Goal: Download file/media

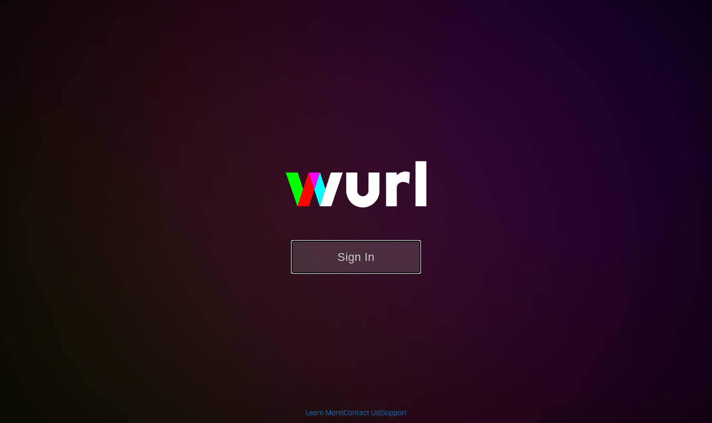
click at [384, 254] on button "Sign In" at bounding box center [356, 257] width 130 height 34
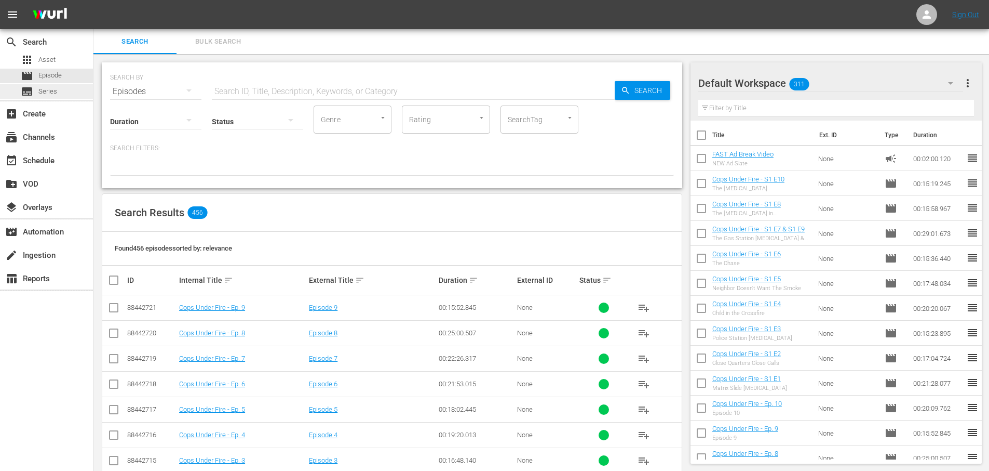
click at [42, 92] on span "Series" at bounding box center [47, 91] width 19 height 10
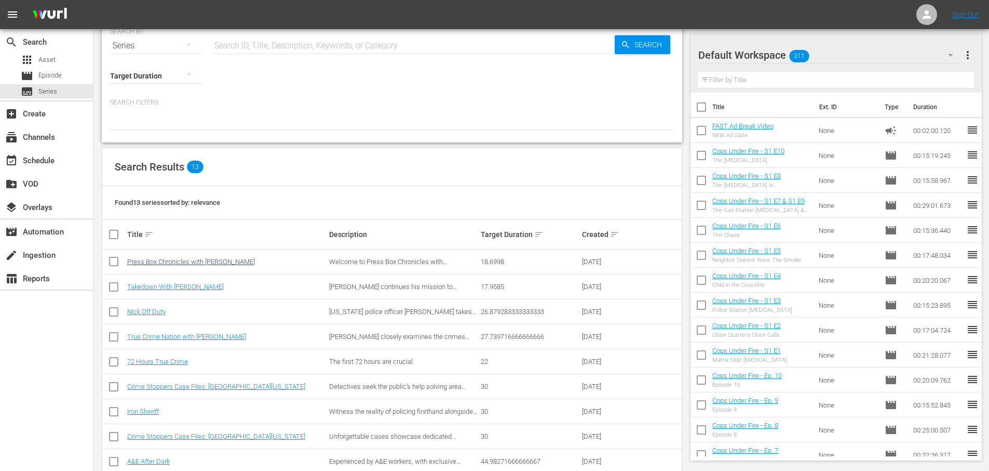
scroll to position [28, 0]
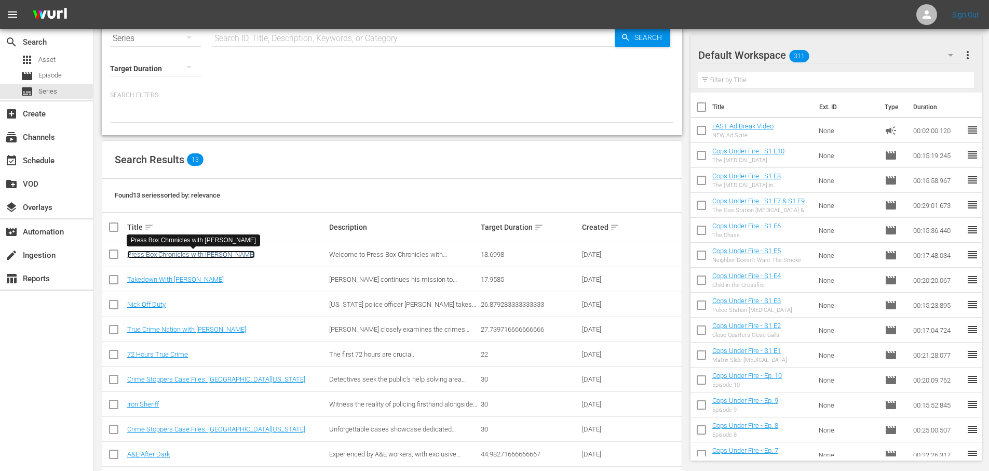
click at [232, 251] on link "Press Box Chronicles with [PERSON_NAME]" at bounding box center [191, 254] width 128 height 8
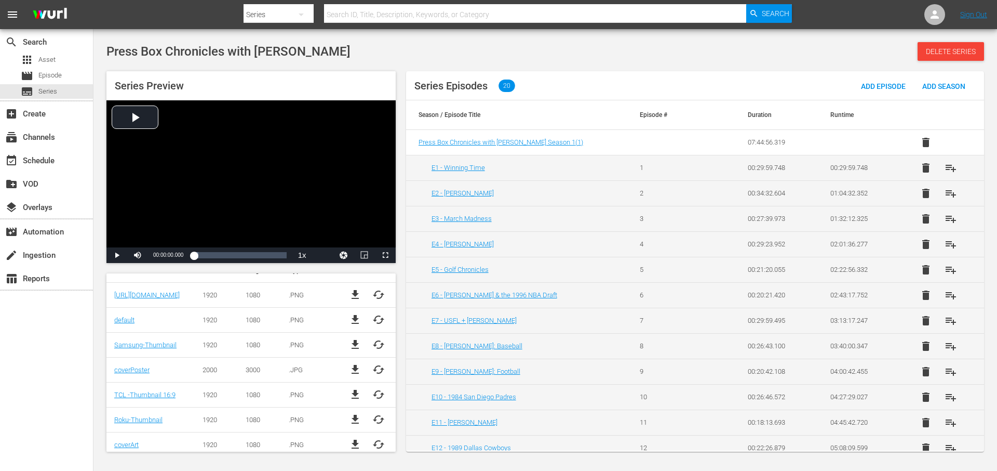
scroll to position [315, 0]
click at [354, 322] on span "file_download" at bounding box center [355, 320] width 12 height 12
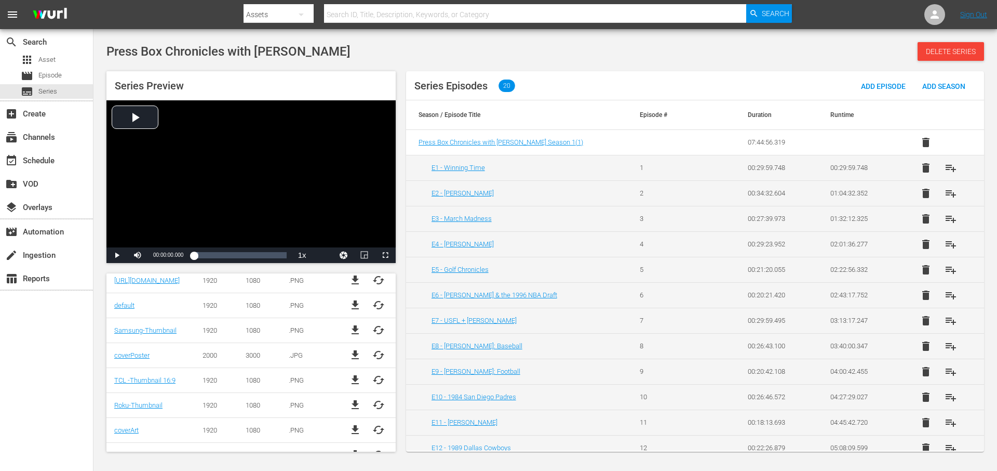
scroll to position [341, 0]
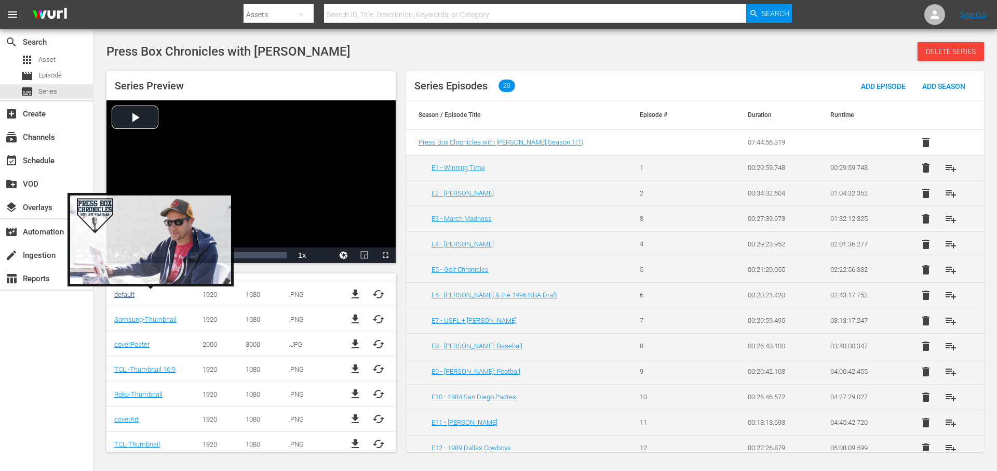
click at [127, 294] on link "default" at bounding box center [124, 294] width 20 height 8
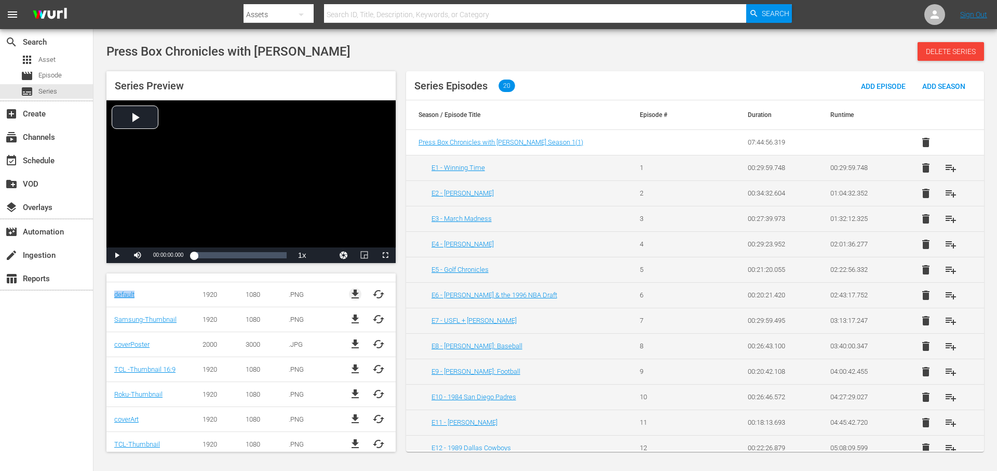
click at [357, 295] on span "file_download" at bounding box center [355, 294] width 12 height 12
